Goal: Information Seeking & Learning: Learn about a topic

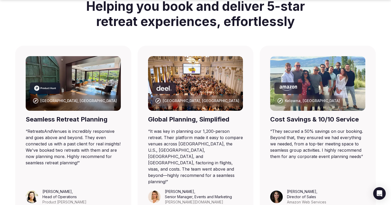
scroll to position [323, 0]
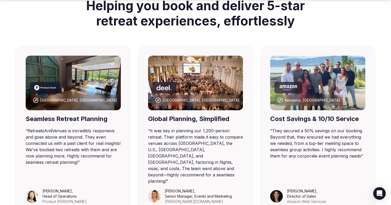
click at [210, 82] on img at bounding box center [195, 83] width 95 height 55
click at [334, 78] on img at bounding box center [317, 83] width 95 height 55
click at [83, 71] on img at bounding box center [73, 83] width 95 height 55
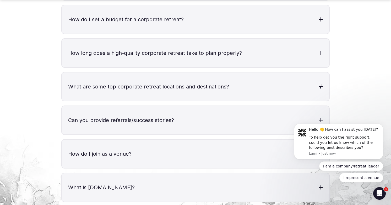
scroll to position [1778, 0]
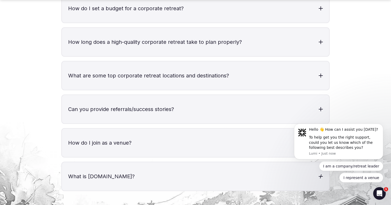
click at [167, 162] on h3 "What is [DOMAIN_NAME]?" at bounding box center [196, 176] width 268 height 28
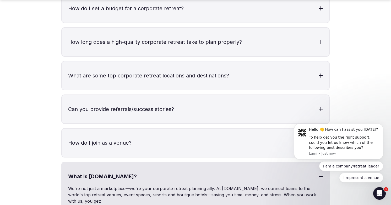
click at [162, 140] on h3 "How do I join as a venue?" at bounding box center [196, 143] width 268 height 28
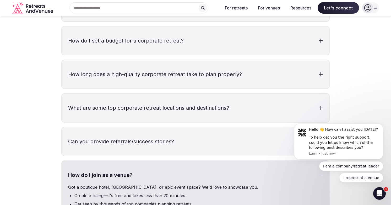
scroll to position [1742, 0]
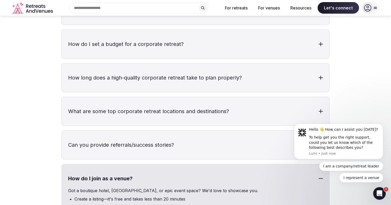
click at [162, 131] on h3 "Can you provide referrals/success stories?" at bounding box center [196, 145] width 268 height 28
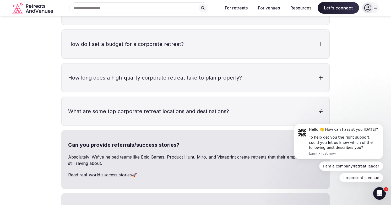
click at [160, 103] on h3 "What are some top corporate retreat locations and destinations?" at bounding box center [196, 111] width 268 height 28
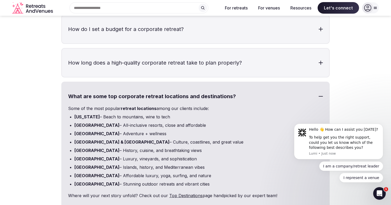
scroll to position [1753, 0]
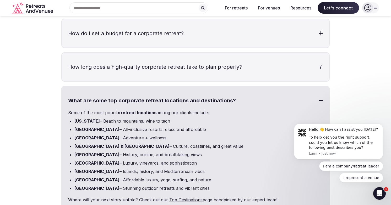
click at [160, 55] on h3 "How long does a high-quality corporate retreat take to plan properly?" at bounding box center [196, 67] width 268 height 28
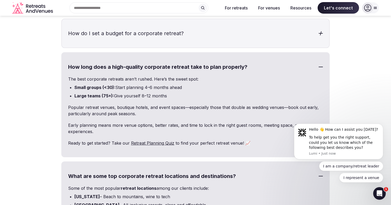
click at [160, 25] on h3 "How do I set a budget for a corporate retreat?" at bounding box center [196, 33] width 268 height 28
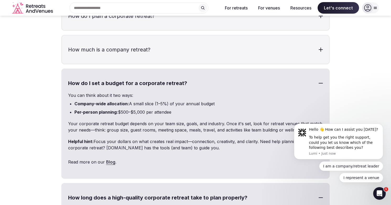
scroll to position [1699, 0]
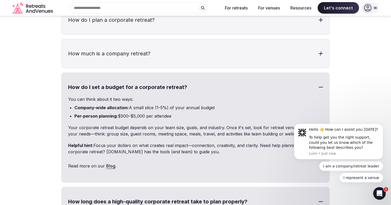
click at [185, 49] on h3 "How much is a company retreat?" at bounding box center [196, 53] width 268 height 28
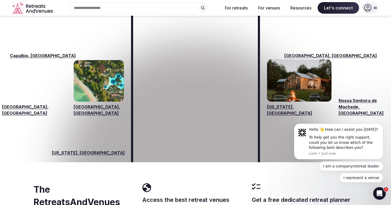
scroll to position [815, 0]
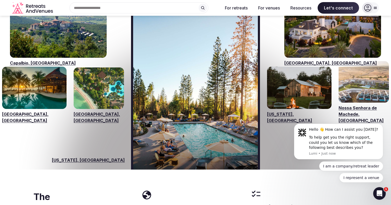
click at [376, 6] on icon at bounding box center [376, 8] width 4 height 4
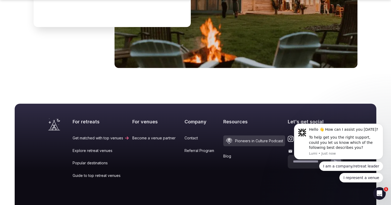
scroll to position [2671, 0]
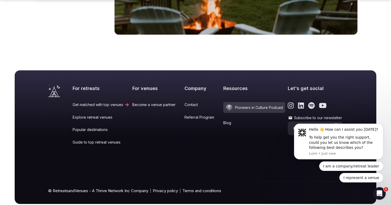
click html "Hello 👋 How can I assist you [DATE]? To help get you the right support, could y…"
click at [309, 102] on icon "Link to the retreats and venues Spotify page" at bounding box center [312, 105] width 7 height 7
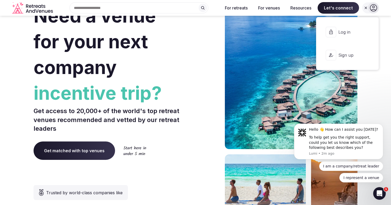
scroll to position [0, 0]
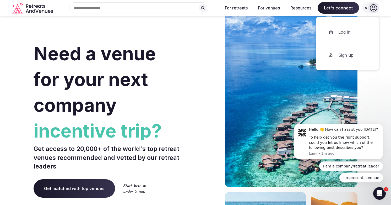
click at [43, 4] on icon "Retreats and Venues company logo" at bounding box center [33, 8] width 42 height 12
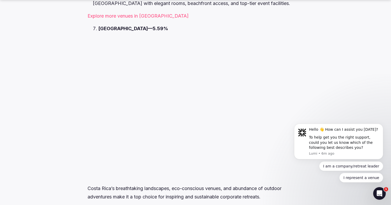
scroll to position [3653, 0]
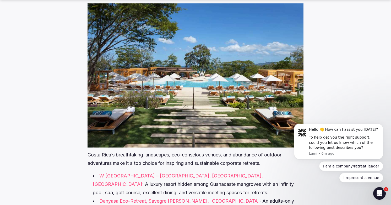
click at [203, 173] on link "W Costa Rica – Reserva Conchal, Cabo Velas District, Guanacaste Province" at bounding box center [178, 180] width 170 height 14
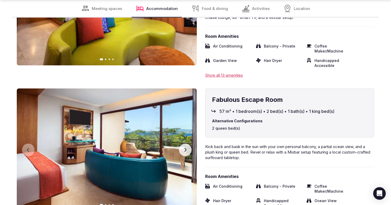
scroll to position [1614, 0]
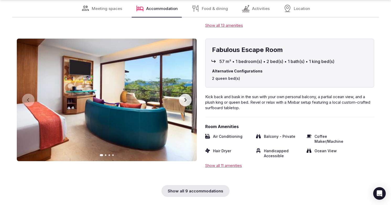
click at [184, 98] on icon "button" at bounding box center [185, 100] width 4 height 4
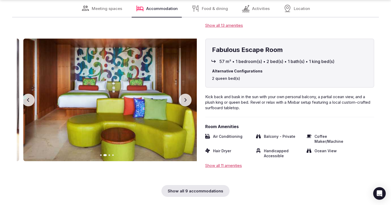
click at [184, 98] on icon "button" at bounding box center [185, 100] width 4 height 4
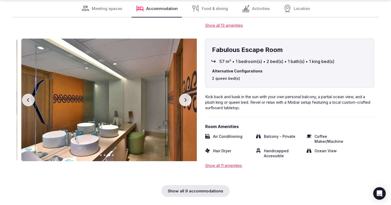
click at [184, 98] on icon "button" at bounding box center [185, 100] width 4 height 4
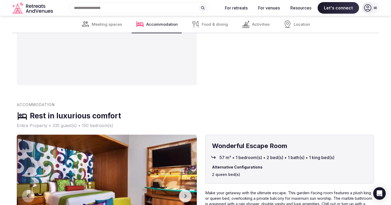
scroll to position [1252, 0]
